Goal: Navigation & Orientation: Find specific page/section

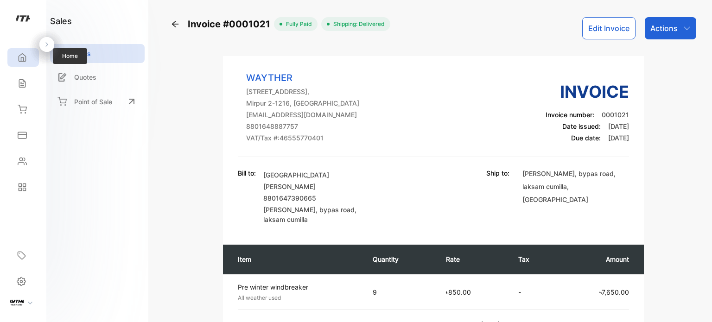
scroll to position [420, 0]
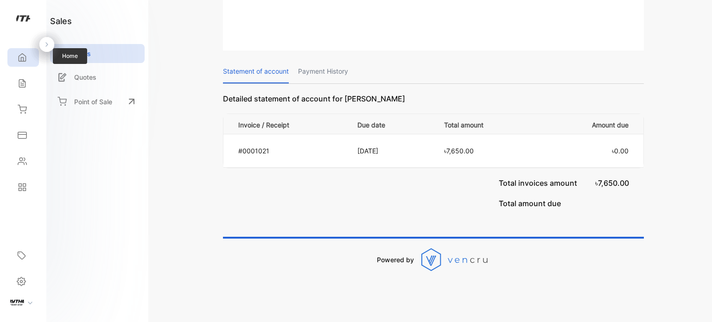
click at [10, 56] on div "Home" at bounding box center [23, 57] width 32 height 19
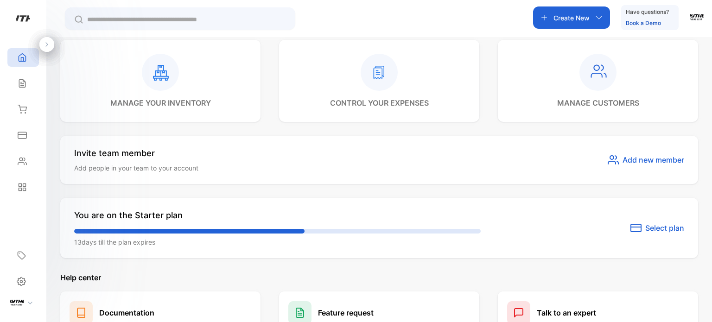
click at [149, 89] on icon at bounding box center [160, 72] width 37 height 37
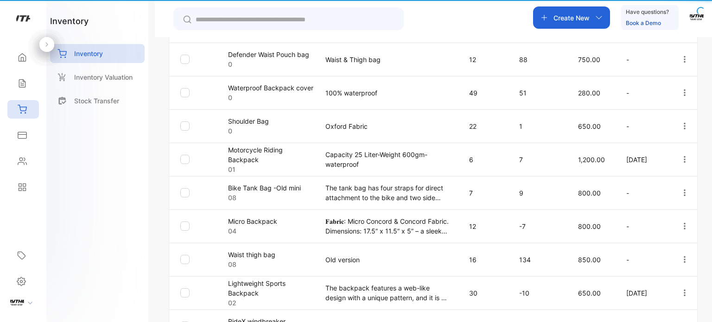
type input "**********"
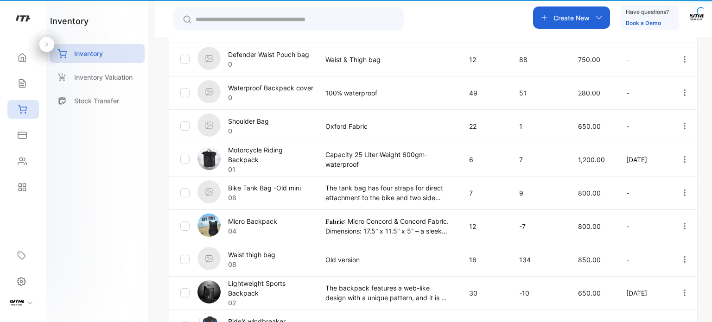
scroll to position [404, 0]
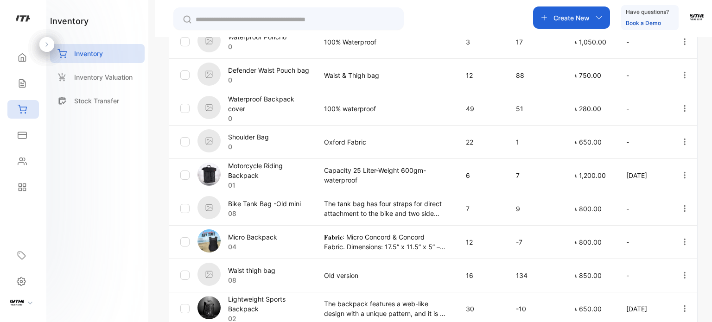
click at [80, 68] on link "Inventory Valuation" at bounding box center [97, 77] width 95 height 19
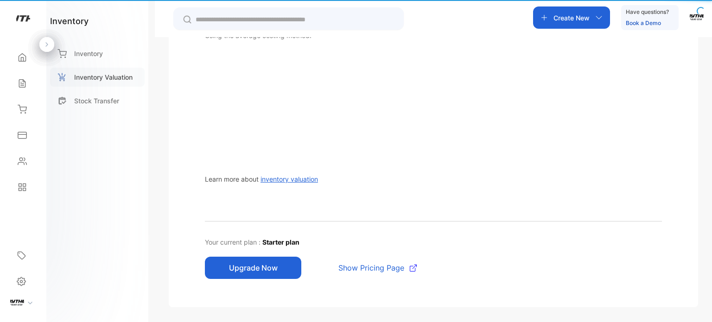
scroll to position [210, 0]
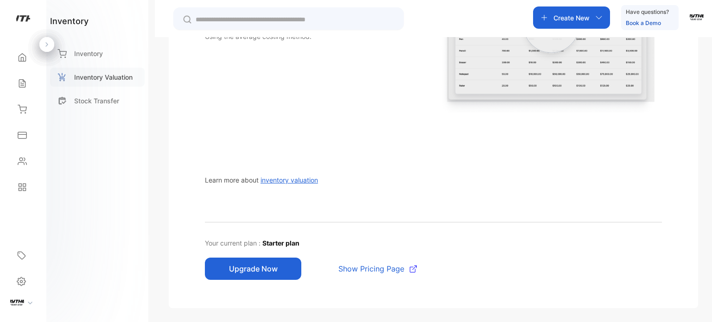
click at [89, 78] on p "Inventory Valuation" at bounding box center [103, 77] width 58 height 10
click at [89, 108] on div "Stock Transfer" at bounding box center [97, 100] width 95 height 19
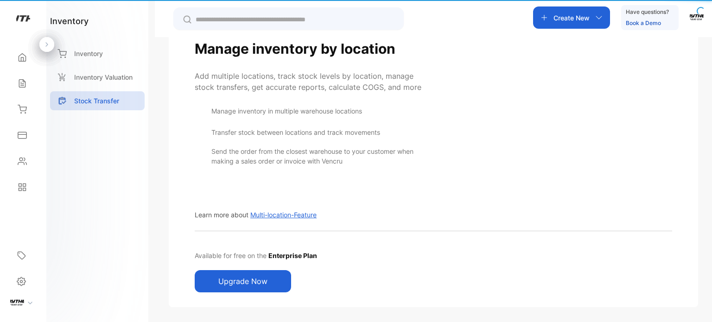
scroll to position [72, 0]
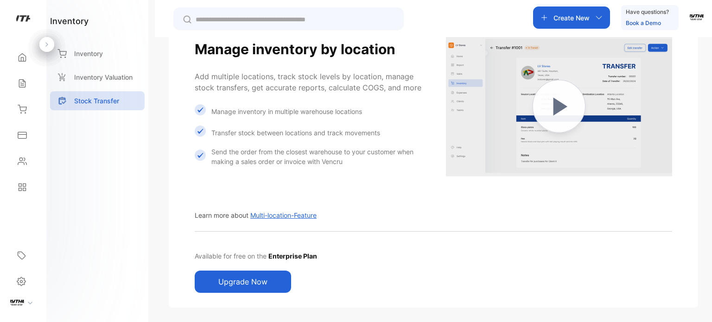
click at [95, 89] on div "Inventory Valuation" at bounding box center [97, 80] width 95 height 24
